Goal: Use online tool/utility: Utilize a website feature to perform a specific function

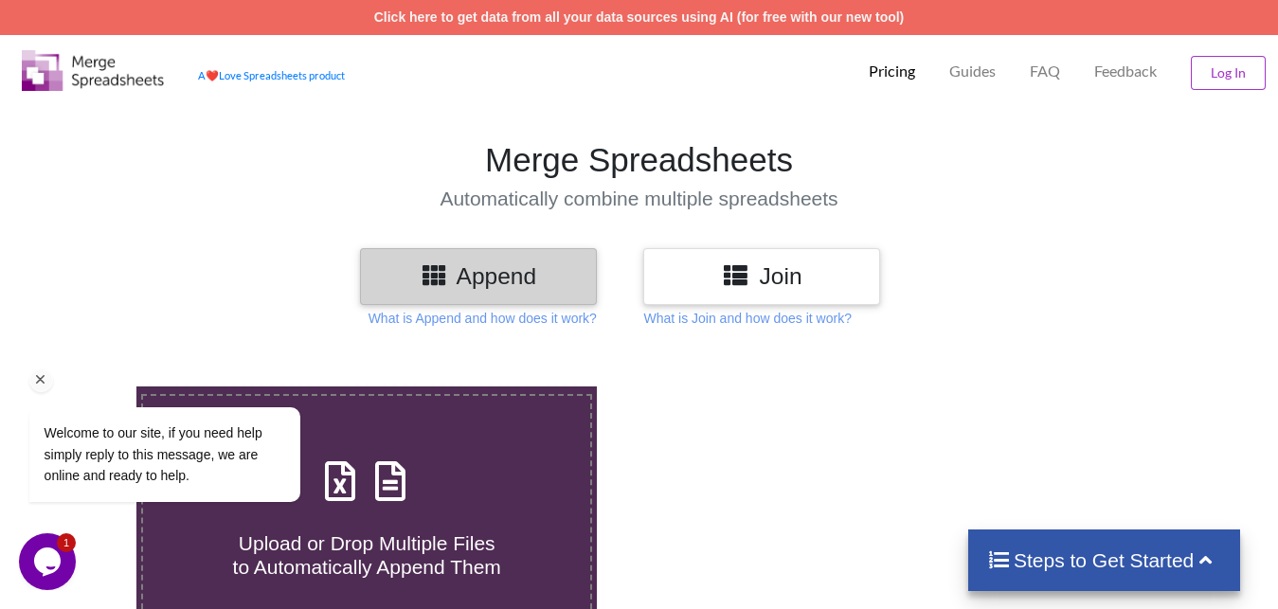
click at [342, 447] on div "Welcome to our site, if you need help simply reply to this message, we are onli…" at bounding box center [189, 454] width 321 height 95
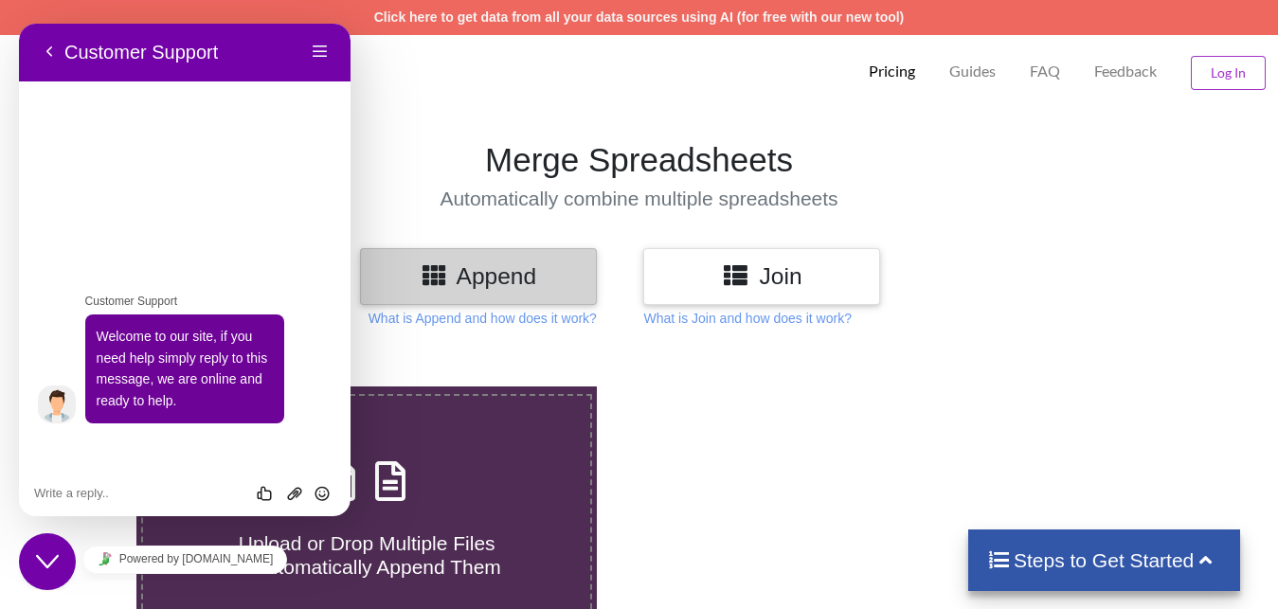
drag, startPoint x: 186, startPoint y: 64, endPoint x: 202, endPoint y: 68, distance: 16.5
click at [218, 66] on div "Back Customer Support" at bounding box center [126, 52] width 184 height 28
click at [326, 51] on button "Menu" at bounding box center [320, 52] width 30 height 28
click at [400, 452] on icon at bounding box center [390, 472] width 47 height 40
click at [85, 387] on input "Upload or Drop Multiple Files to Automatically Append Them" at bounding box center [85, 387] width 0 height 0
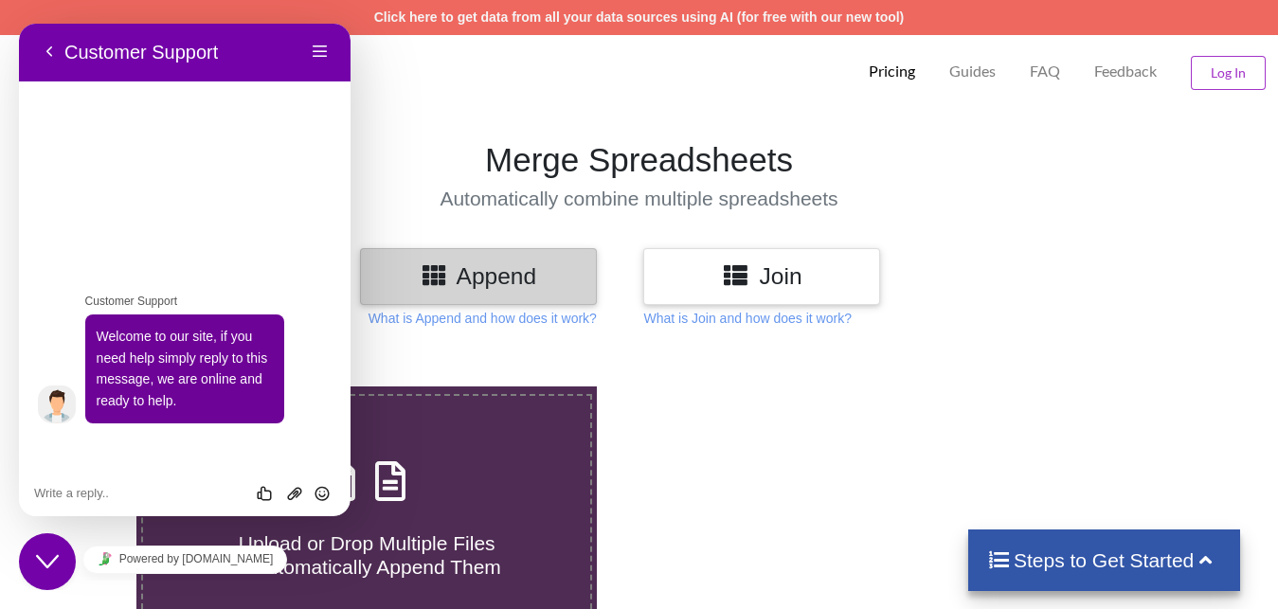
type input "C:\fakepath\07ADMPJ4950D2ZK-12021.xls"
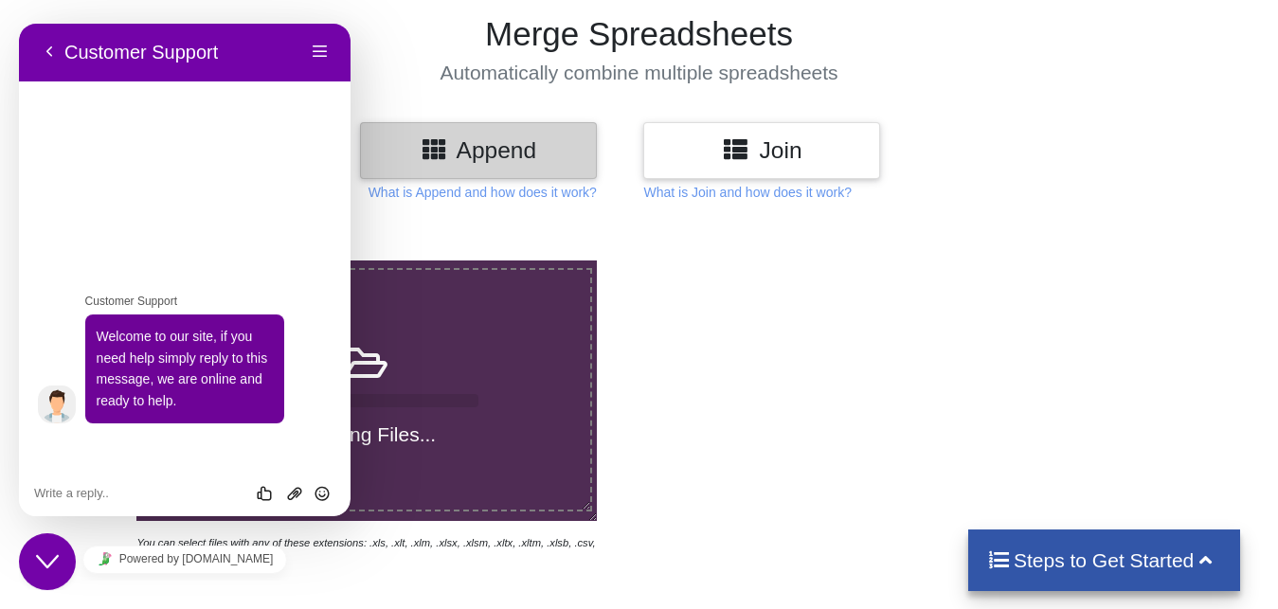
scroll to position [97, 0]
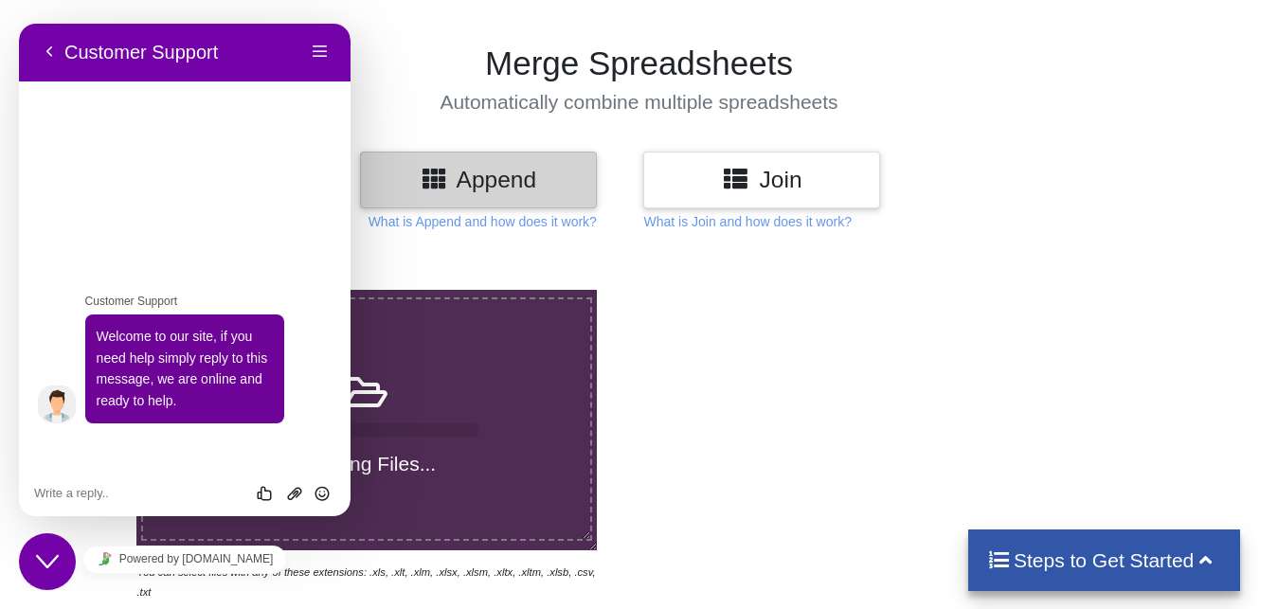
drag, startPoint x: 230, startPoint y: 42, endPoint x: 686, endPoint y: 58, distance: 456.0
click at [305, 58] on div "Back Customer Support" at bounding box center [169, 52] width 271 height 28
drag, startPoint x: 117, startPoint y: 29, endPoint x: 67, endPoint y: 52, distance: 55.1
click at [148, 36] on div "Back Customer Support Menu" at bounding box center [185, 52] width 332 height 59
click at [55, 57] on button "Back" at bounding box center [49, 52] width 30 height 28
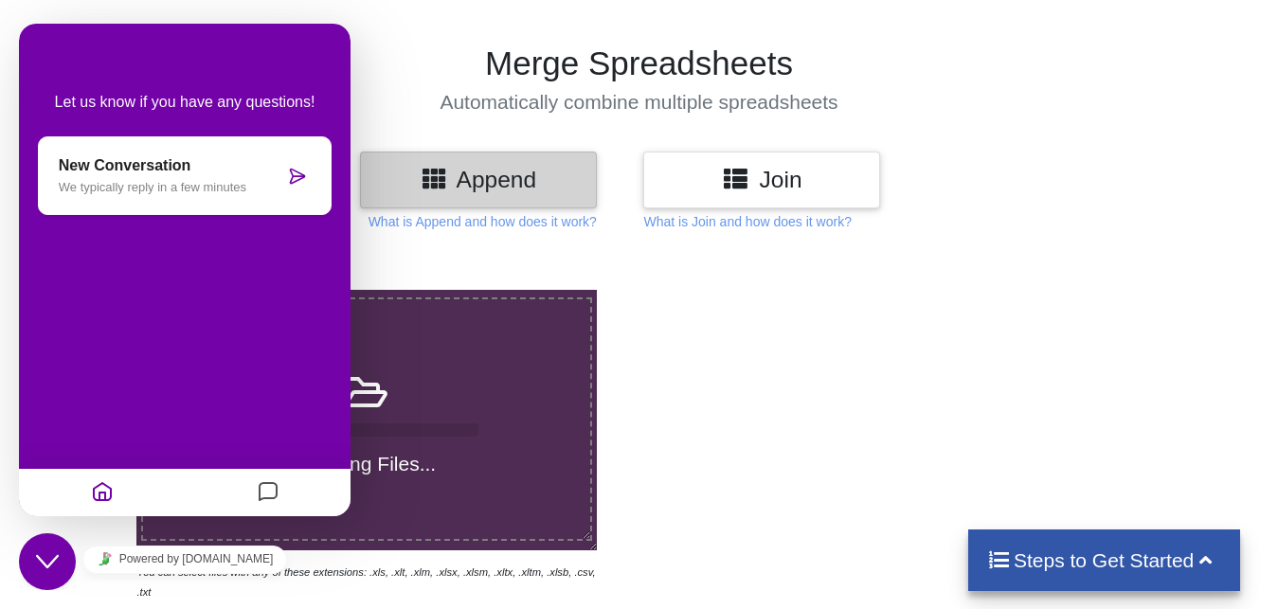
click at [54, 563] on icon "Close Chat This icon closes the chat window." at bounding box center [47, 561] width 23 height 23
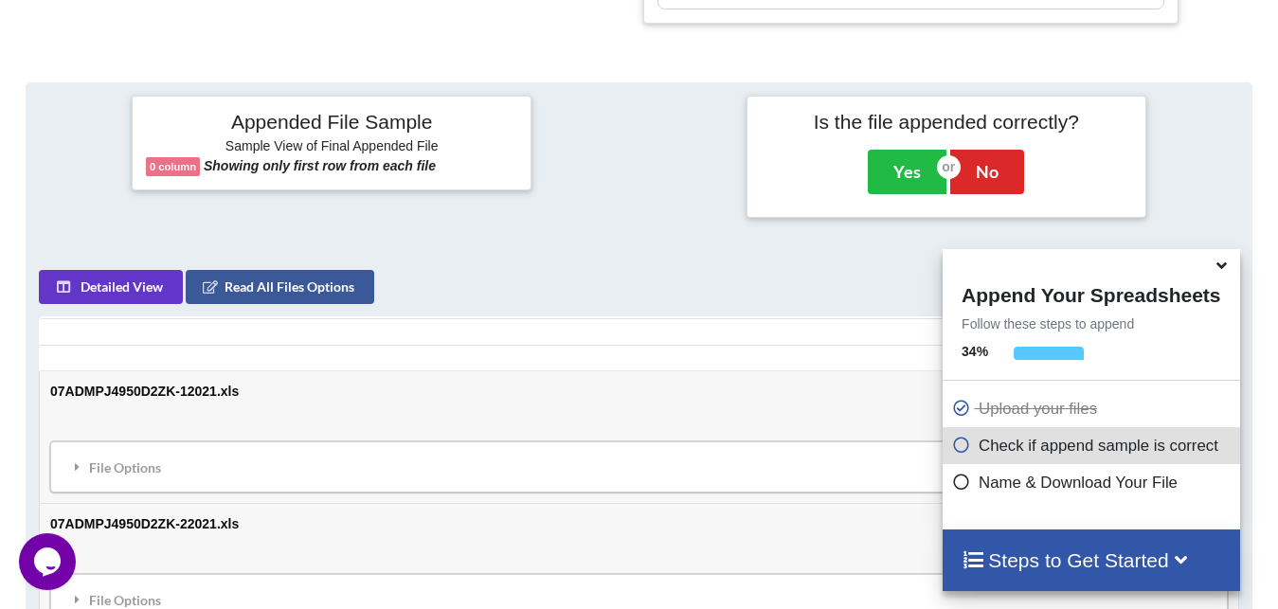
scroll to position [783, 0]
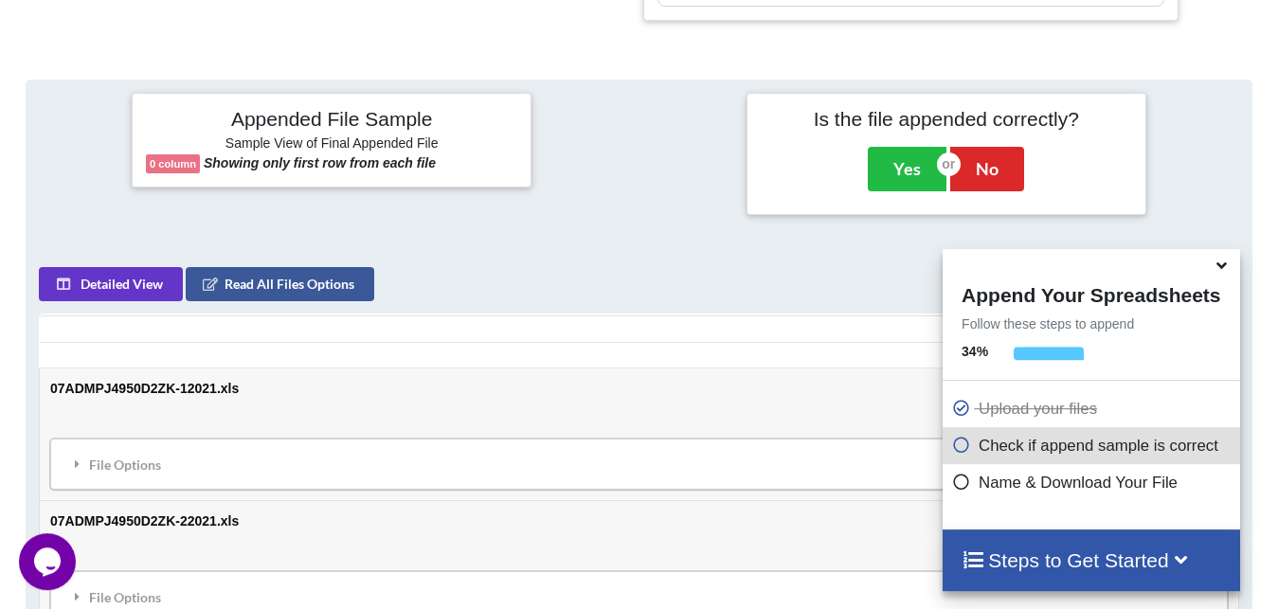
click at [1220, 271] on icon at bounding box center [1222, 262] width 20 height 17
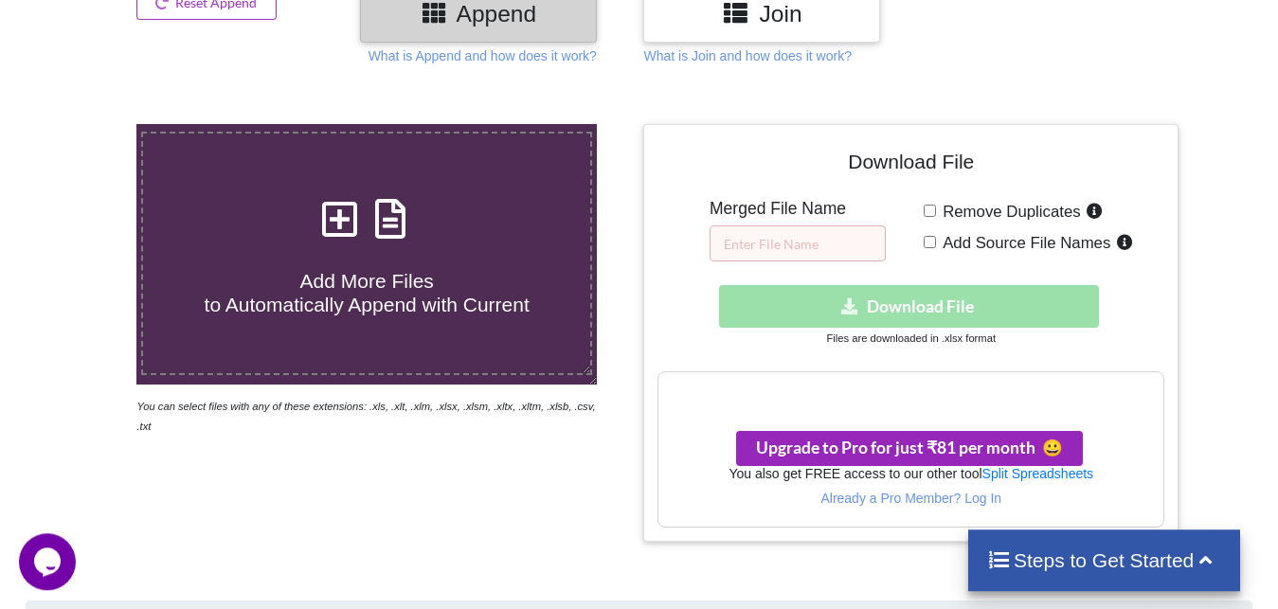
scroll to position [189, 0]
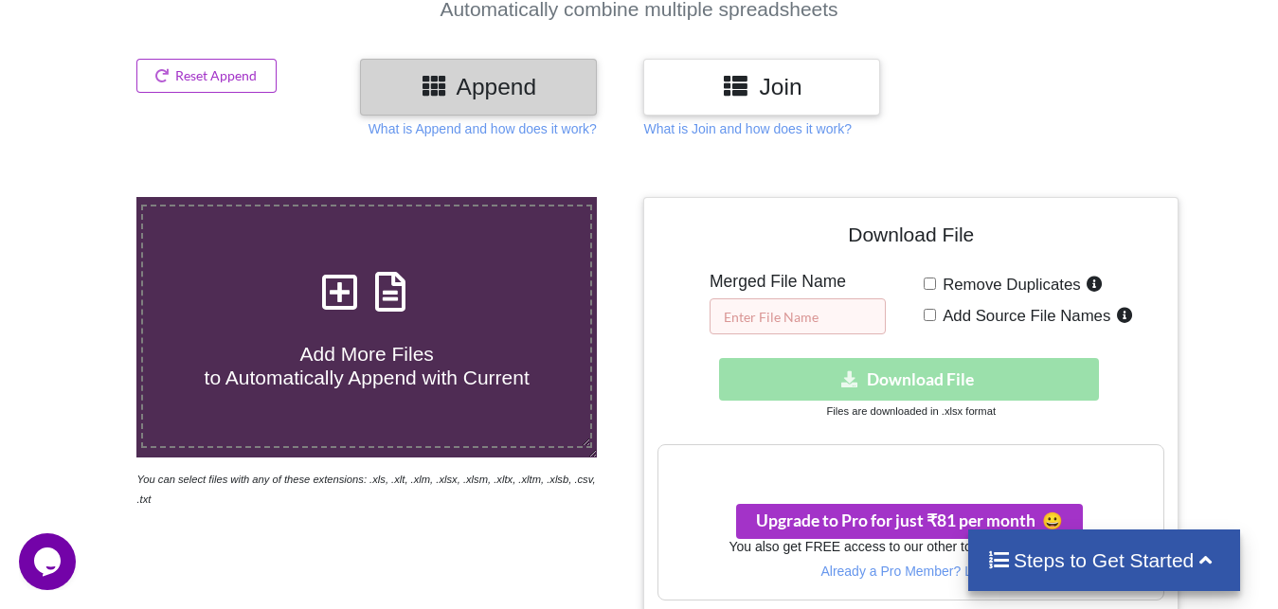
click at [787, 298] on input "text" at bounding box center [798, 316] width 176 height 36
type input "2020-21"
click at [866, 358] on div "Download hidden Download File" at bounding box center [910, 379] width 507 height 43
click at [934, 278] on input "Remove Duplicates" at bounding box center [930, 284] width 12 height 12
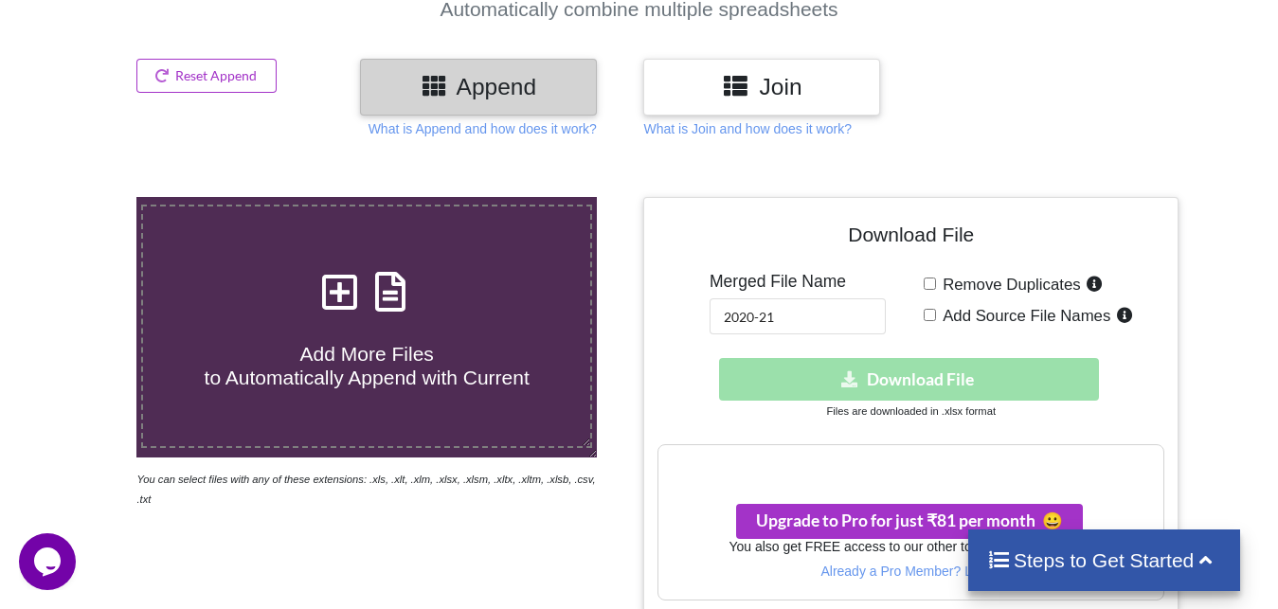
checkbox input "false"
click at [909, 358] on div "Download hidden Download File" at bounding box center [910, 379] width 507 height 43
